Goal: Task Accomplishment & Management: Manage account settings

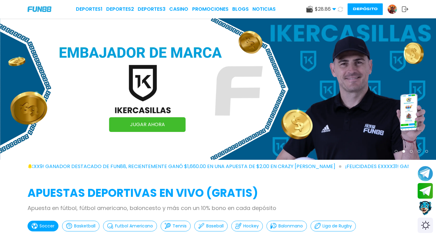
click at [394, 9] on img at bounding box center [391, 9] width 9 height 9
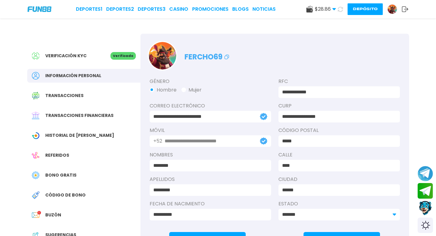
click at [323, 15] on div "$ 28.86 Dinero Real $ 28.86 0.00% Requisito de Apuesta [PERSON_NAME] $ 0 fuera …" at bounding box center [357, 9] width 102 height 12
click at [22, 13] on div "Deportes 1 Deportes 2 Deportes 3 CASINO Promociones BLOGS NOTICIAS $ 28.86 Dine…" at bounding box center [218, 9] width 436 height 18
click at [27, 11] on div "Deportes 1 Deportes 2 Deportes 3 CASINO Promociones BLOGS NOTICIAS $ 28.86 Dine…" at bounding box center [218, 9] width 436 height 18
click at [34, 9] on img at bounding box center [40, 8] width 24 height 5
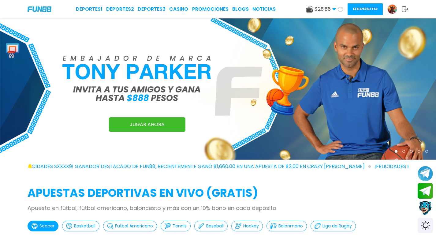
click at [393, 10] on img at bounding box center [391, 9] width 9 height 9
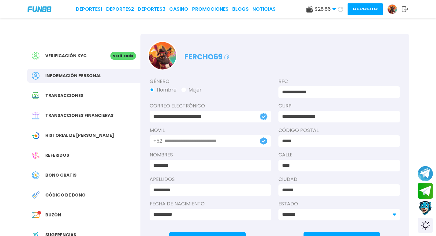
click at [54, 214] on span "Buzón" at bounding box center [53, 215] width 16 height 6
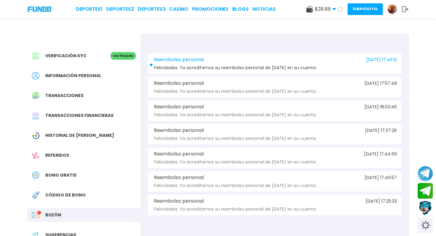
click at [252, 69] on span "Felicidades. Ya acreditamos su reembolso personal de [DATE] en su cuenta." at bounding box center [235, 67] width 163 height 5
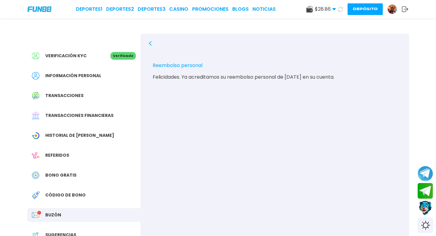
click at [314, 78] on div "Felicidades. Ya acreditamos su reembolso personal de [DATE] en su cuenta." at bounding box center [275, 77] width 244 height 6
click at [179, 7] on link "CASINO" at bounding box center [178, 9] width 19 height 7
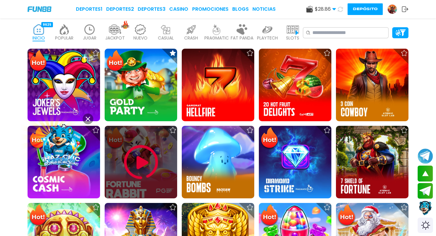
scroll to position [31, 0]
